Goal: Find specific page/section: Find specific page/section

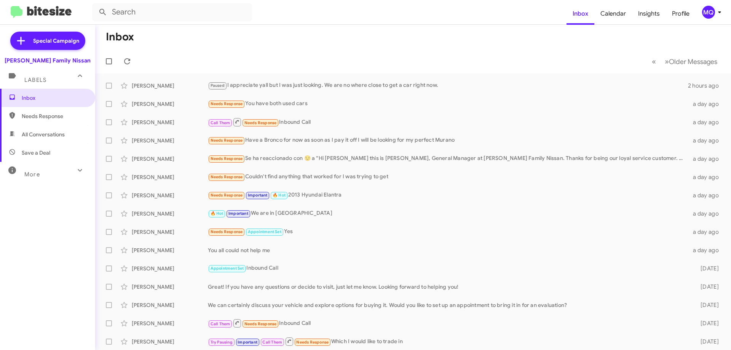
click at [50, 132] on span "All Conversations" at bounding box center [43, 135] width 43 height 8
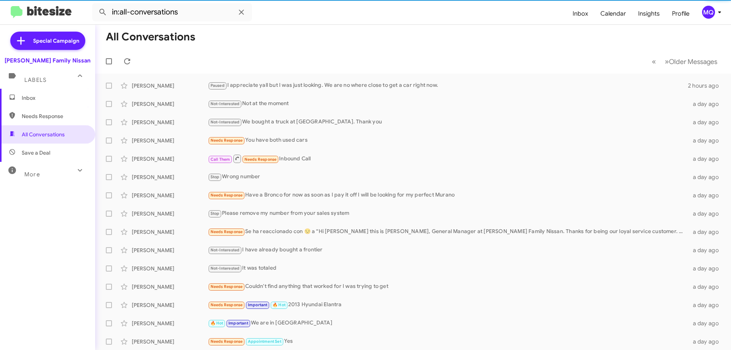
click at [40, 153] on span "Save a Deal" at bounding box center [36, 153] width 29 height 8
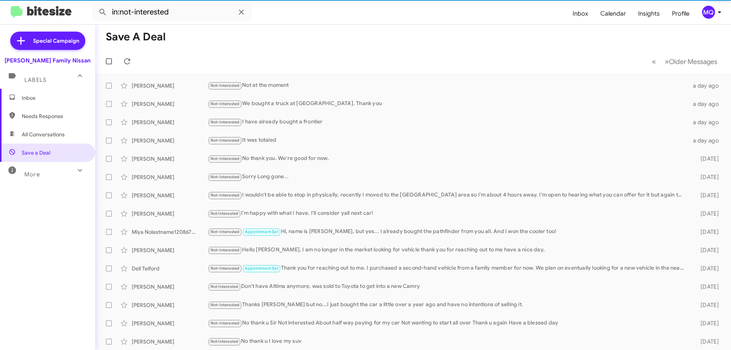
click at [48, 113] on span "Needs Response" at bounding box center [54, 116] width 65 height 8
type input "in:needs-response"
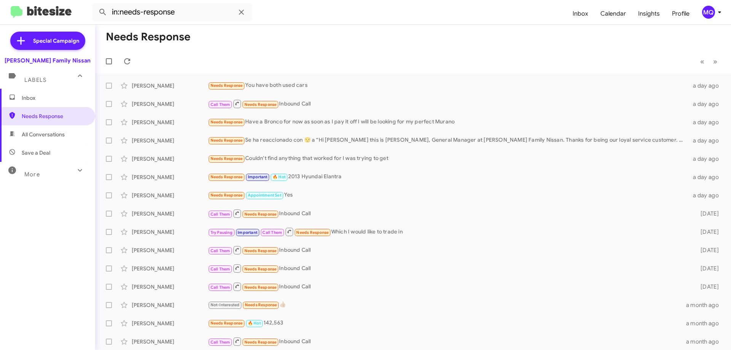
click at [38, 101] on span "Inbox" at bounding box center [54, 98] width 65 height 8
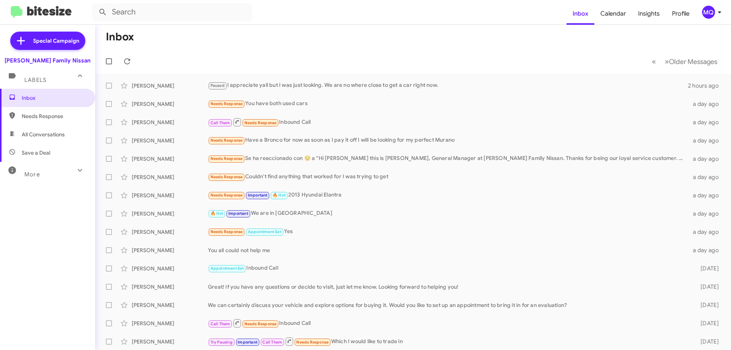
click at [42, 137] on span "All Conversations" at bounding box center [43, 135] width 43 height 8
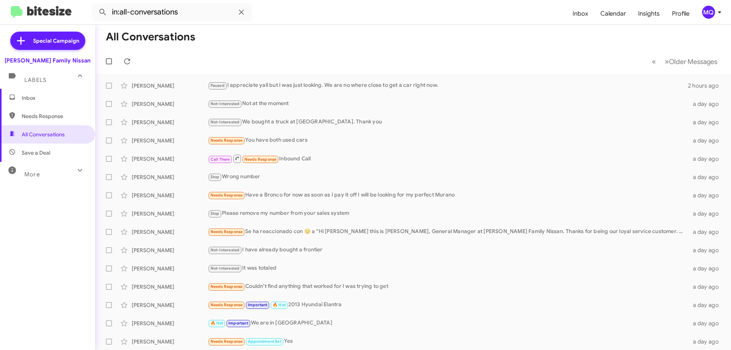
click at [57, 152] on span "Save a Deal" at bounding box center [47, 153] width 95 height 18
type input "in:not-interested"
